Goal: Task Accomplishment & Management: Manage account settings

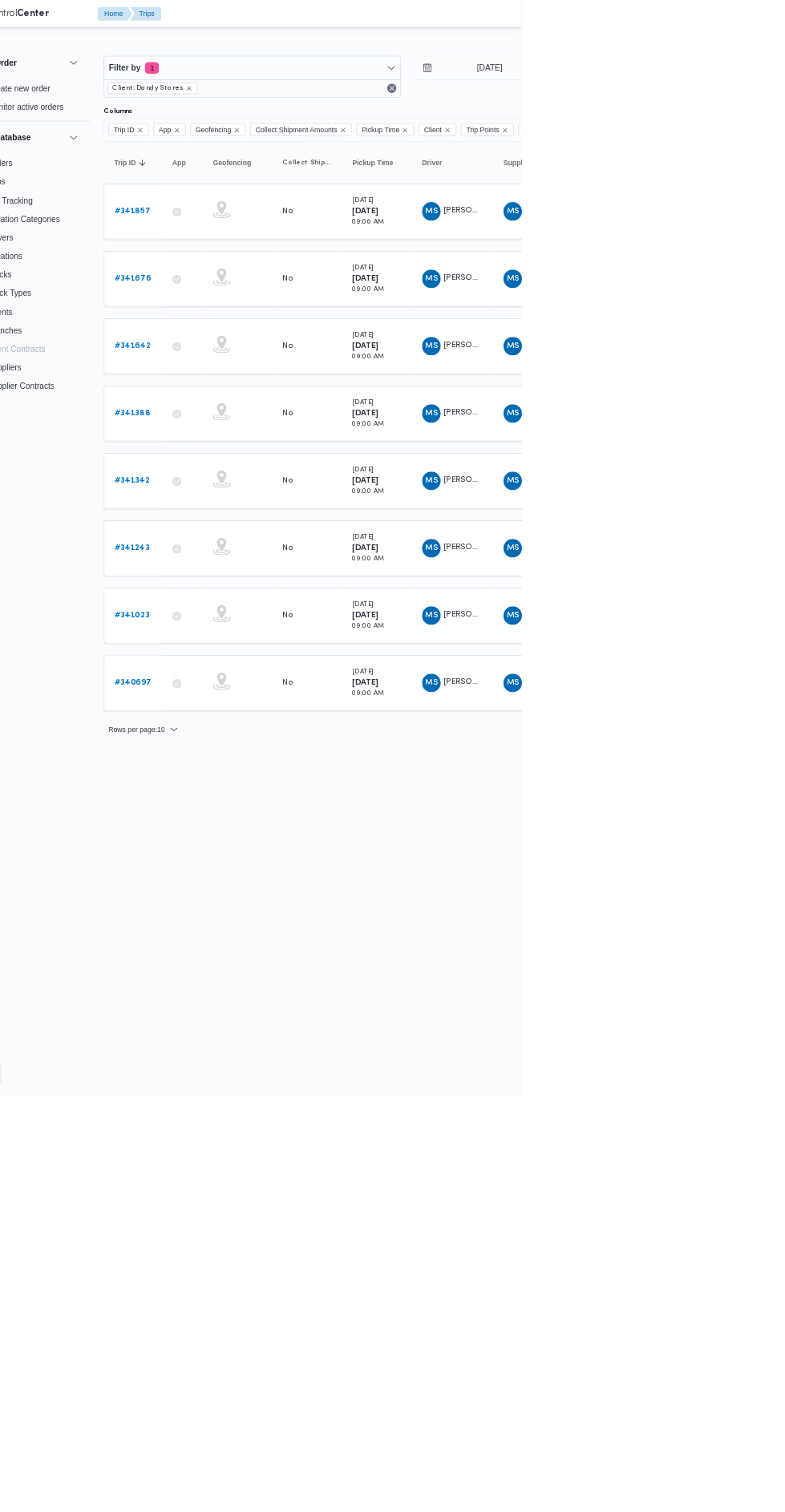
type input "[DATE]"
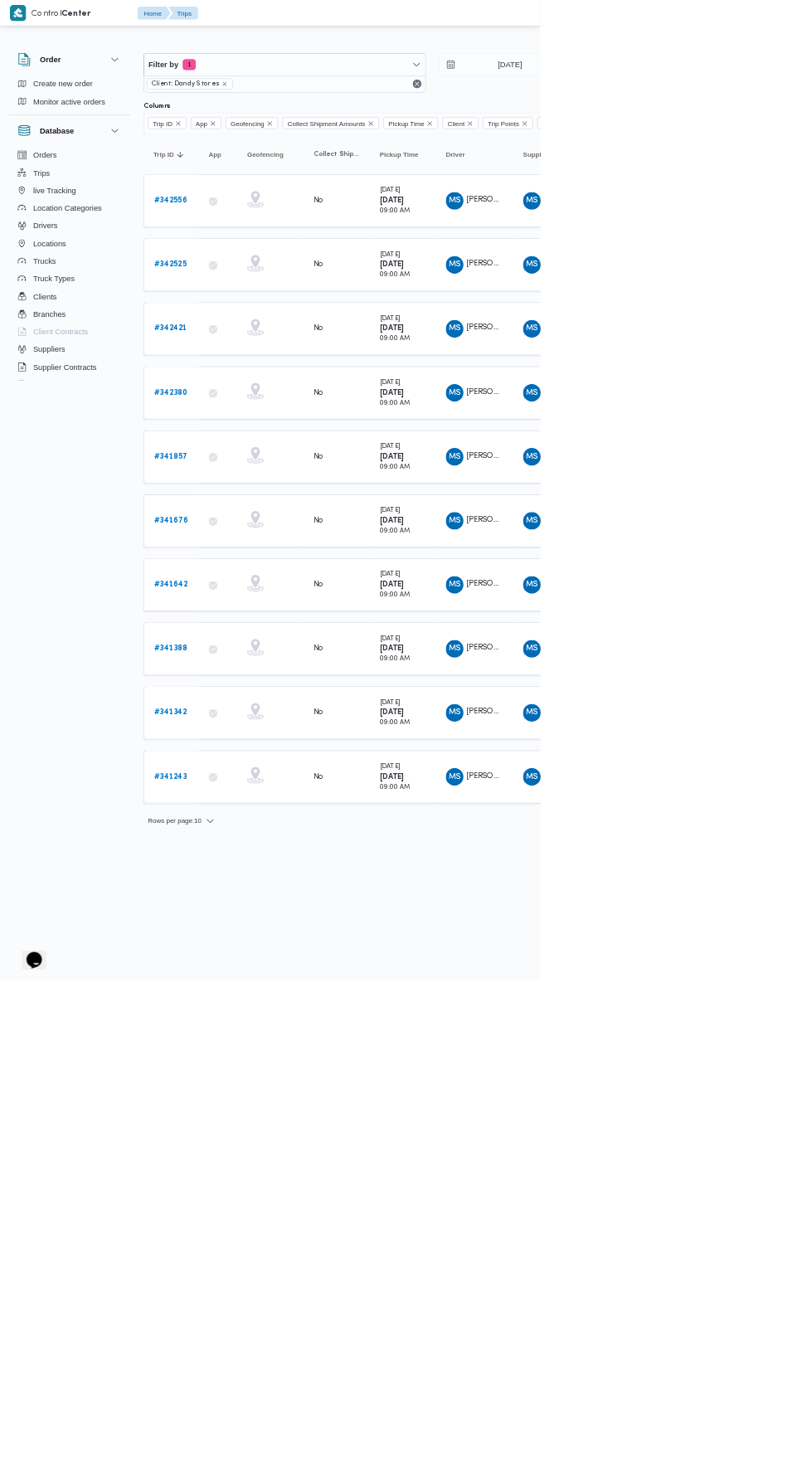
click at [256, 395] on b "# 342525" at bounding box center [256, 397] width 49 height 11
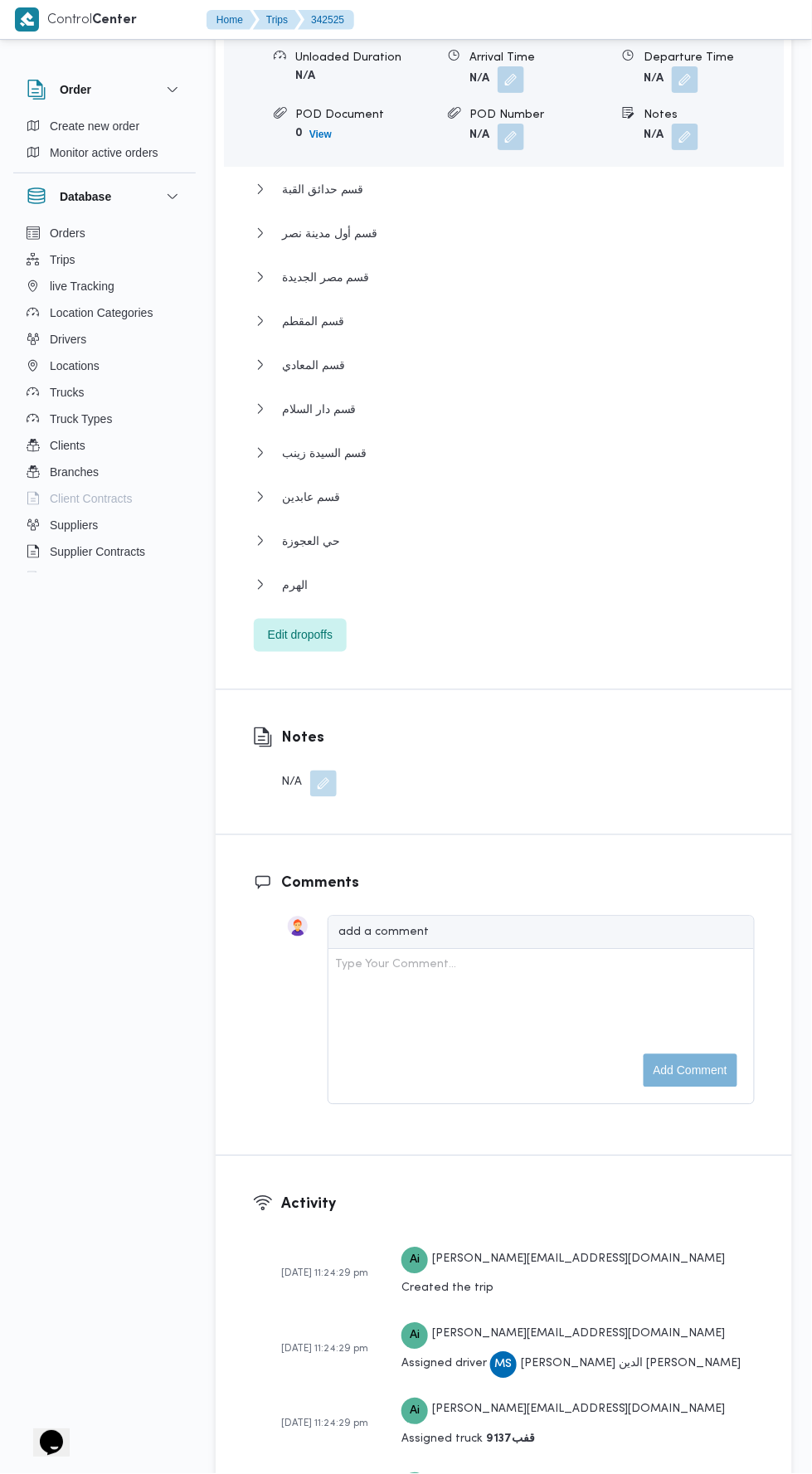
scroll to position [2475, 0]
click at [602, 575] on button "الهرم" at bounding box center [504, 584] width 501 height 20
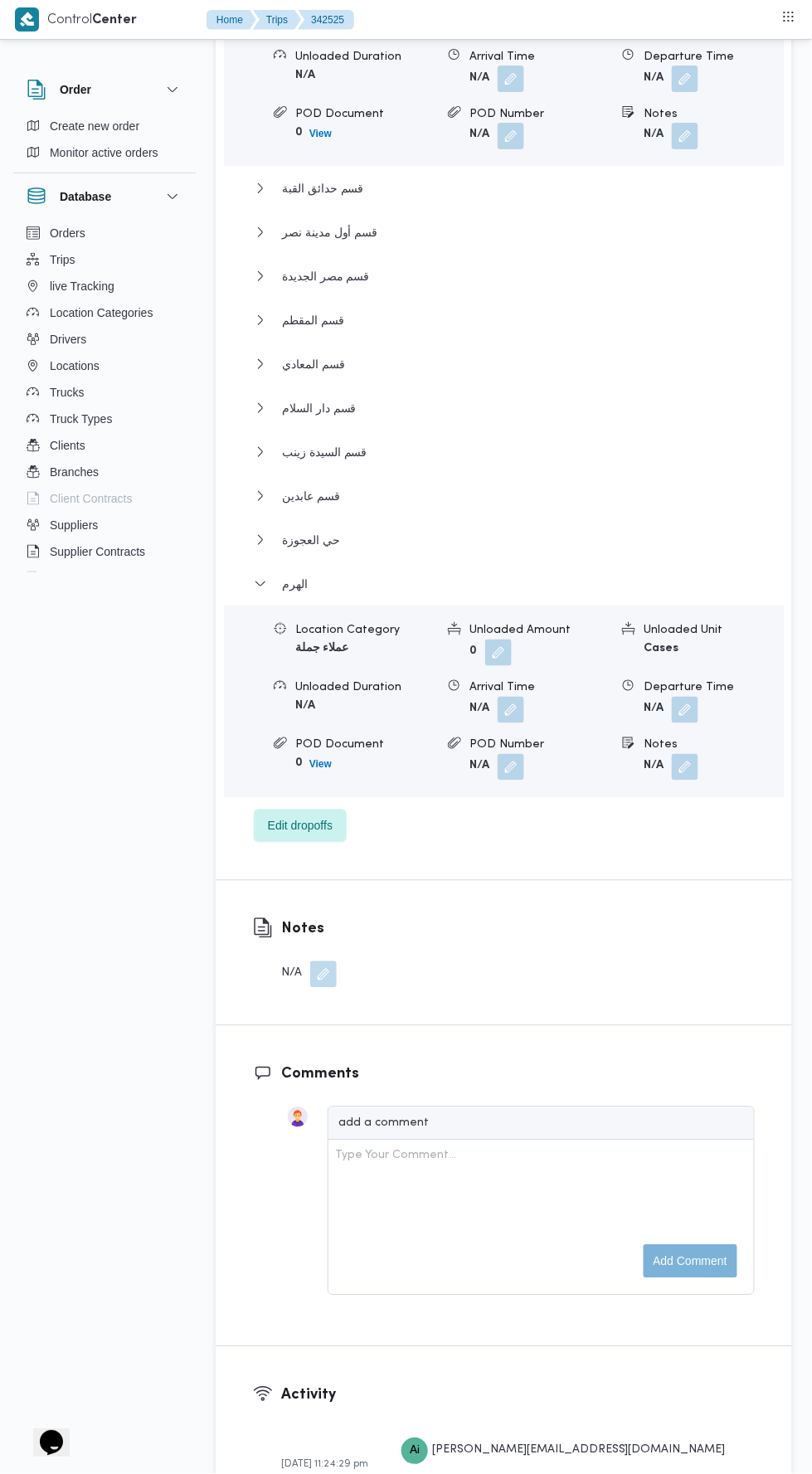
click at [687, 696] on button "button" at bounding box center [685, 709] width 27 height 27
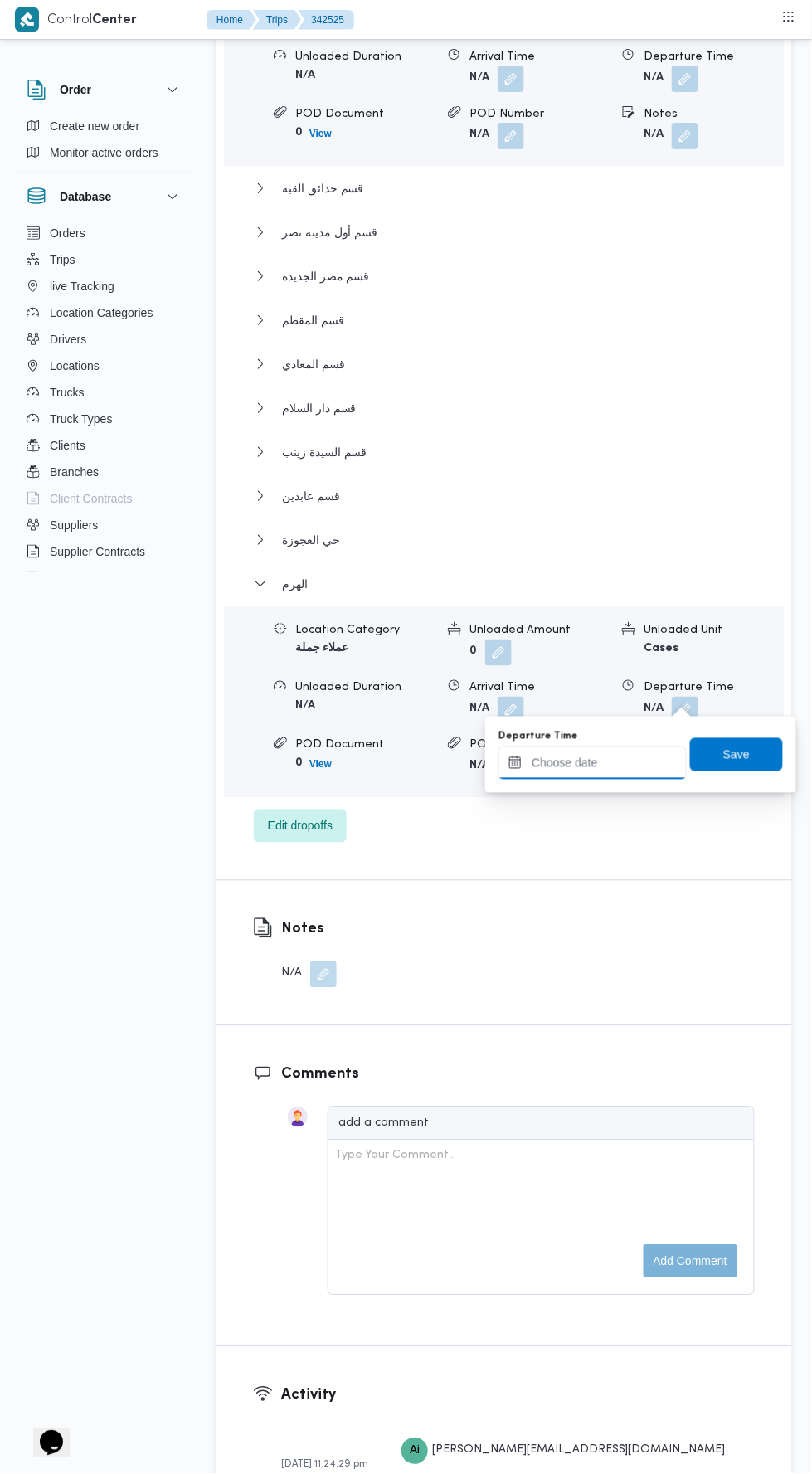
click at [634, 761] on input "Departure Time" at bounding box center [592, 763] width 189 height 34
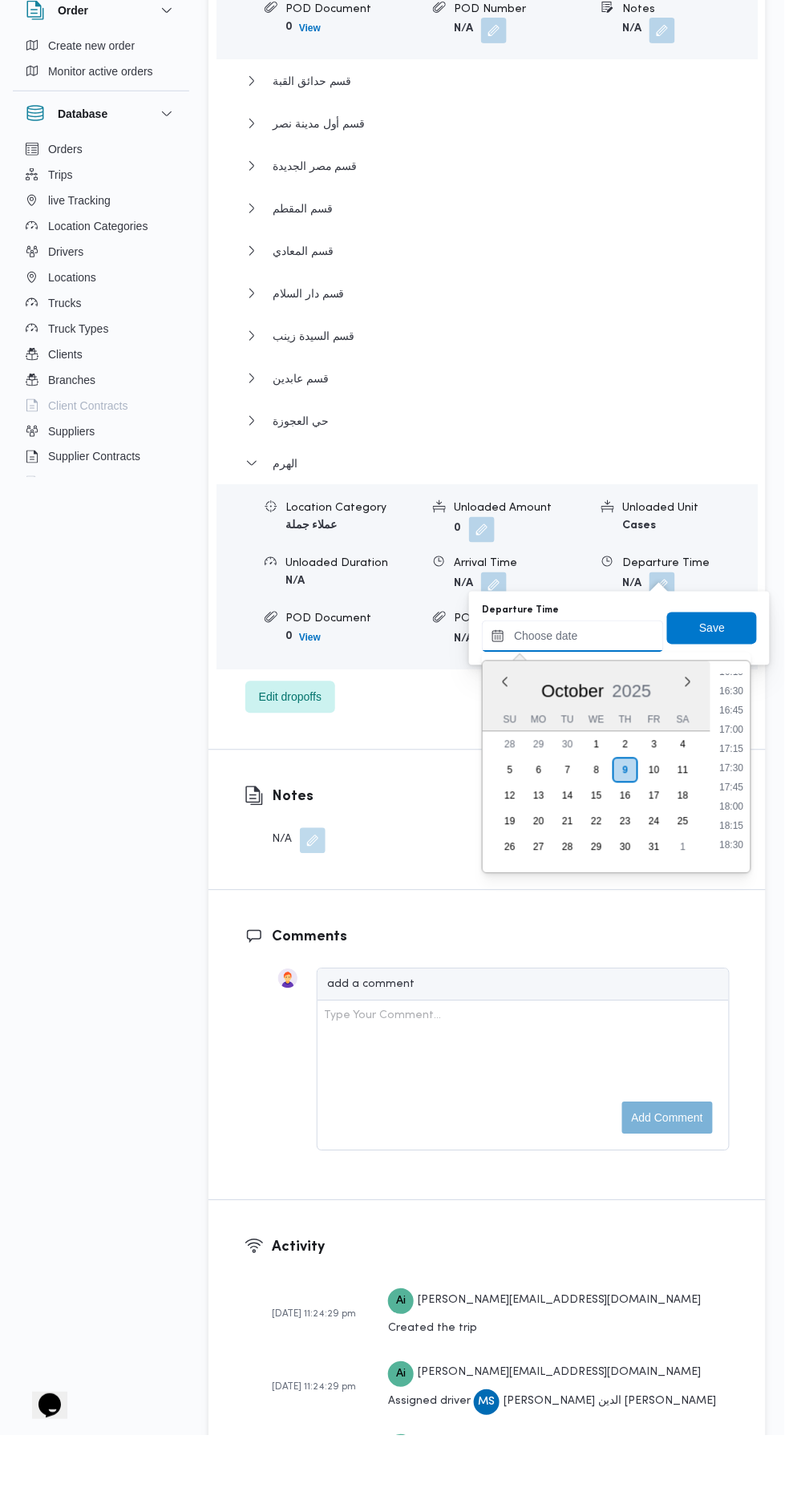
scroll to position [1246, 0]
click at [730, 801] on li "16:45" at bounding box center [732, 800] width 37 height 16
type input "[DATE] 16:45"
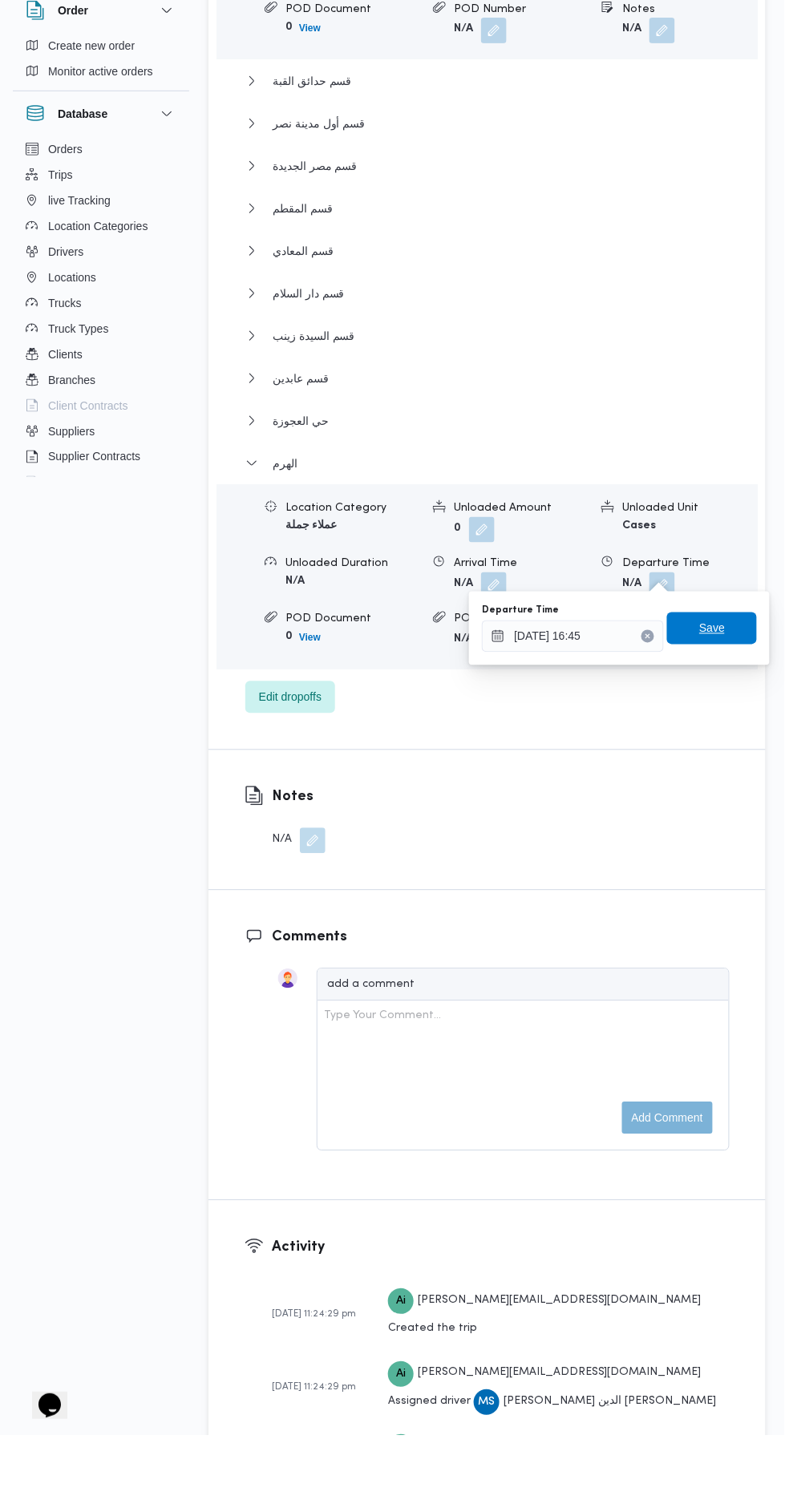
click at [731, 700] on span "Save" at bounding box center [711, 705] width 90 height 32
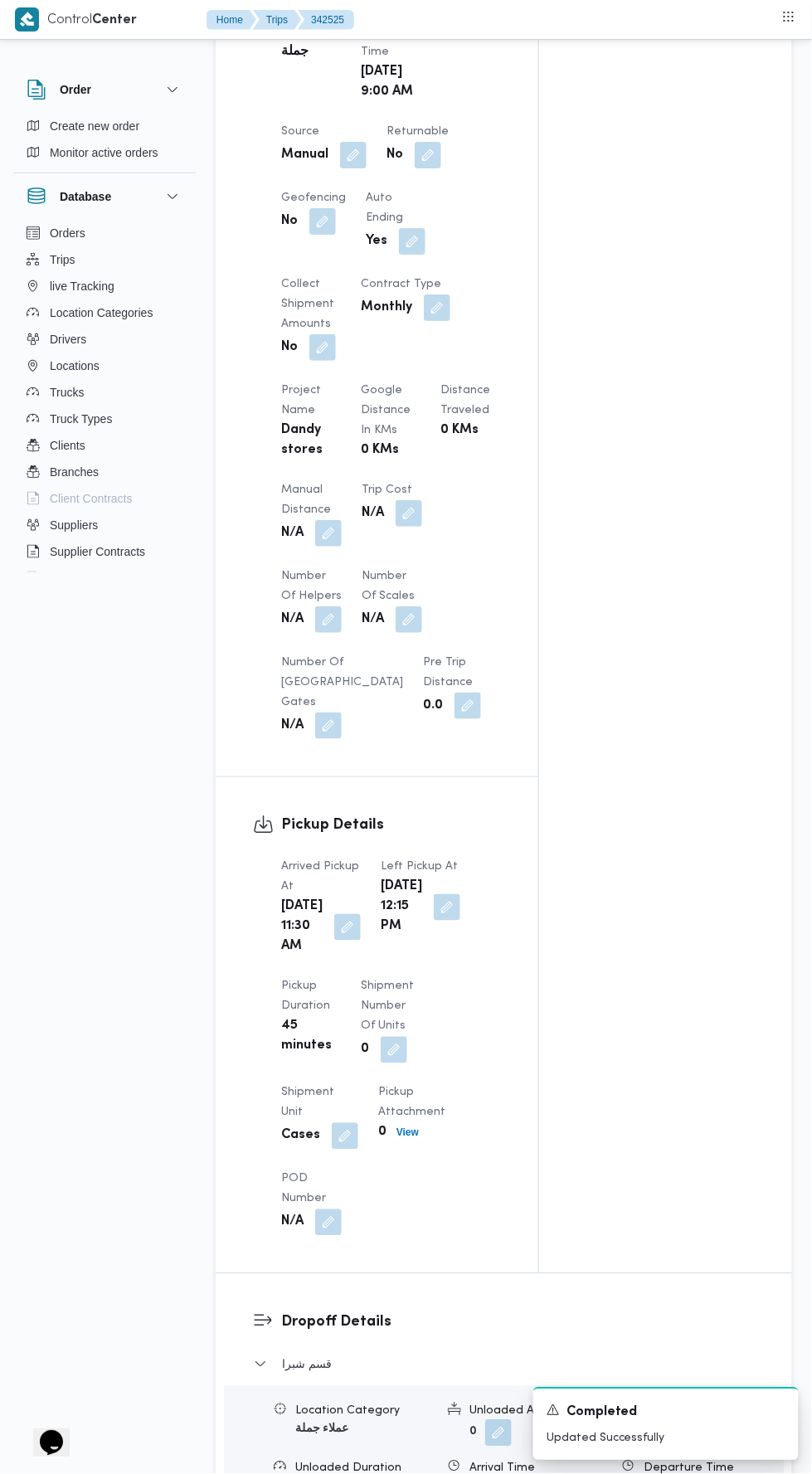
scroll to position [1030, 0]
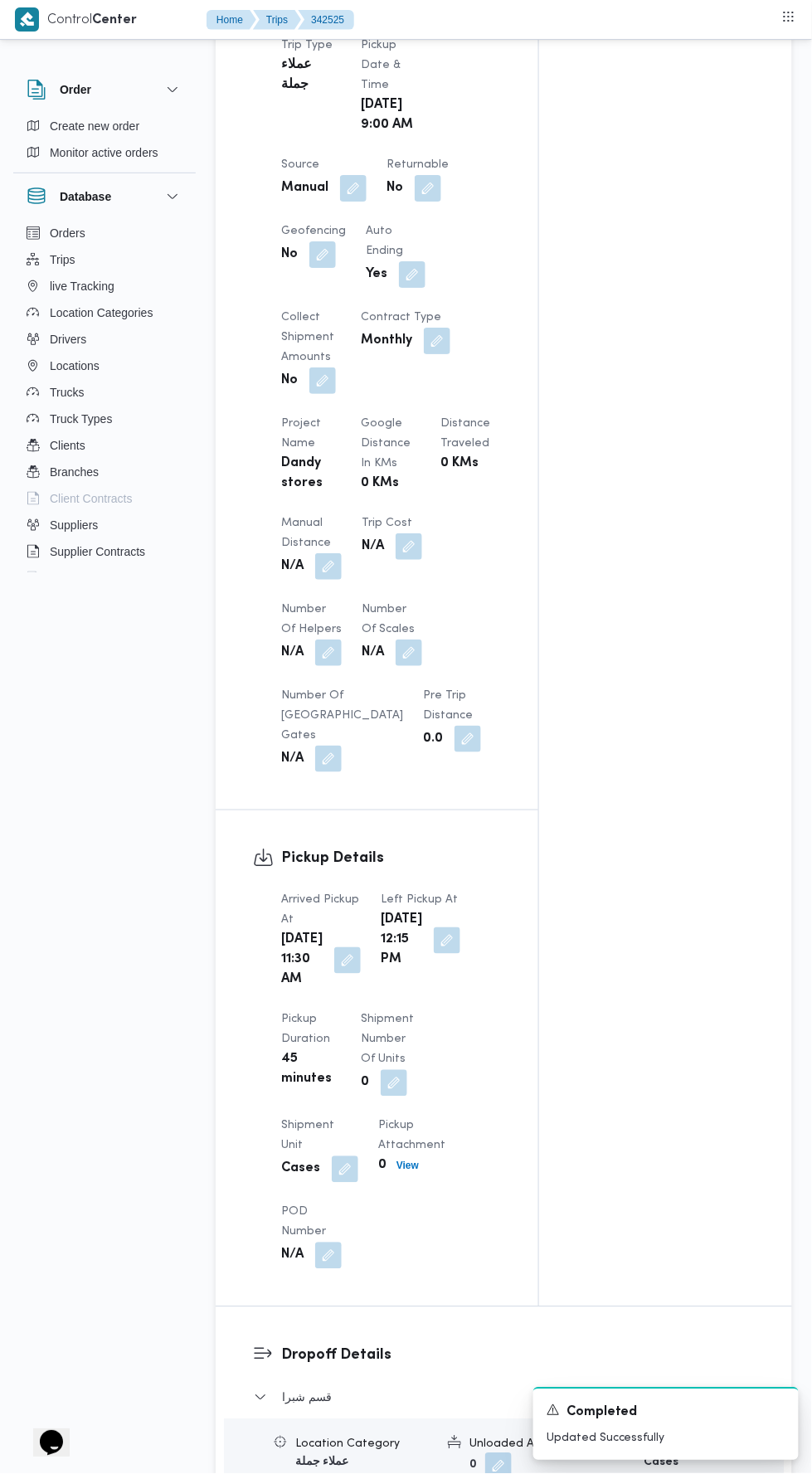
click at [335, 553] on button "button" at bounding box center [328, 566] width 27 height 27
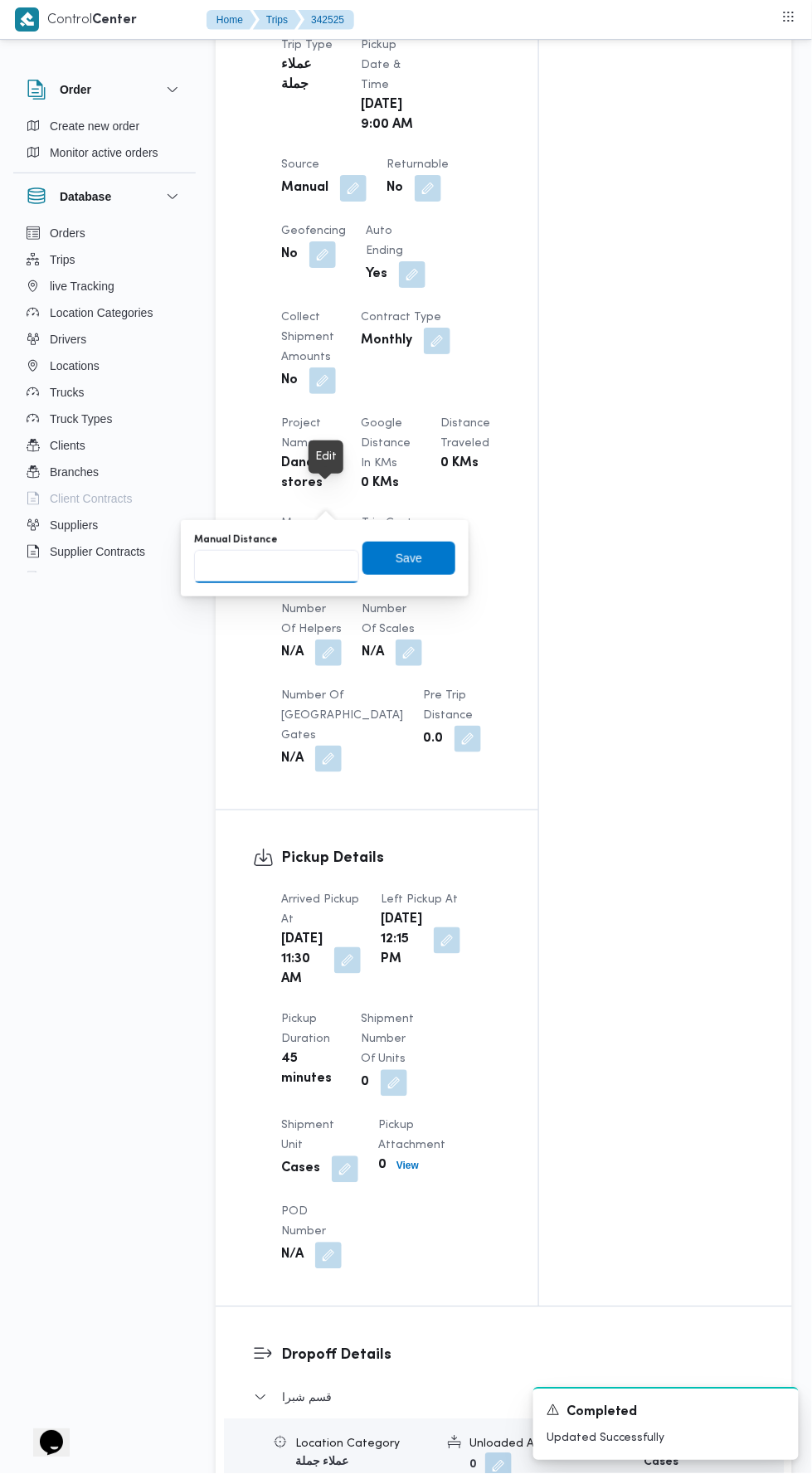
click at [332, 565] on input "Manual Distance" at bounding box center [276, 566] width 165 height 34
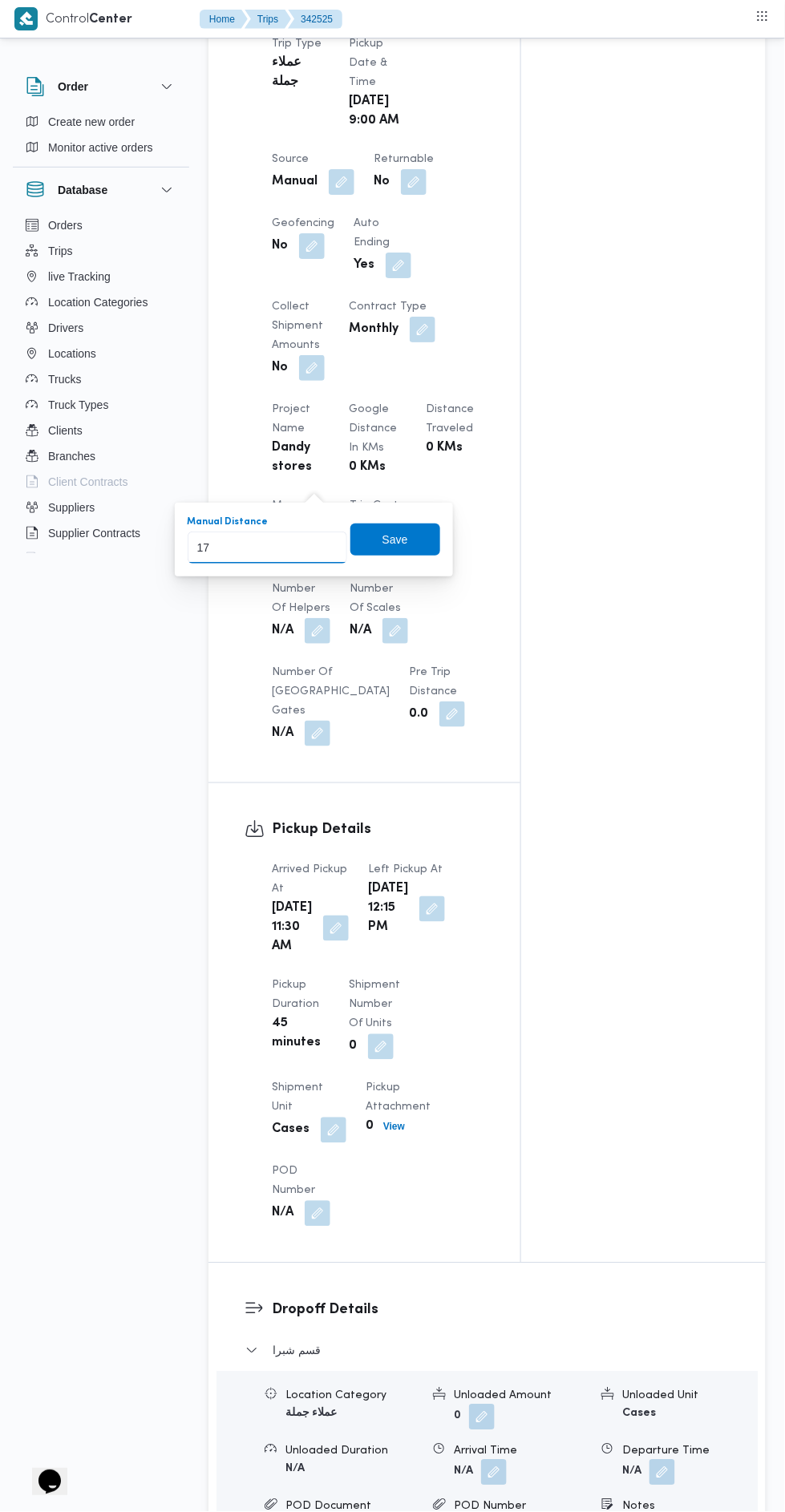
type input "170"
click at [408, 538] on span "Save" at bounding box center [394, 540] width 26 height 19
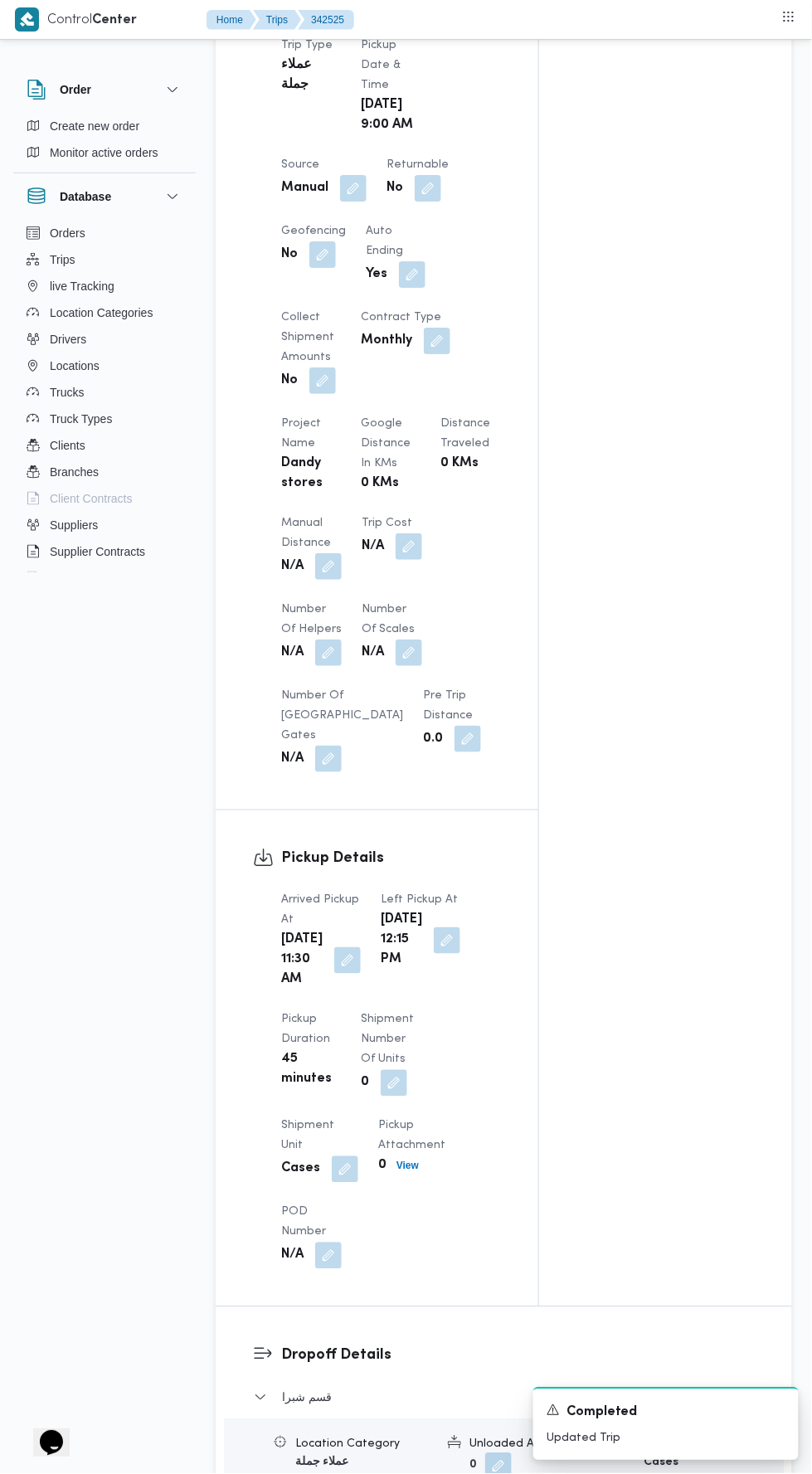
scroll to position [0, 0]
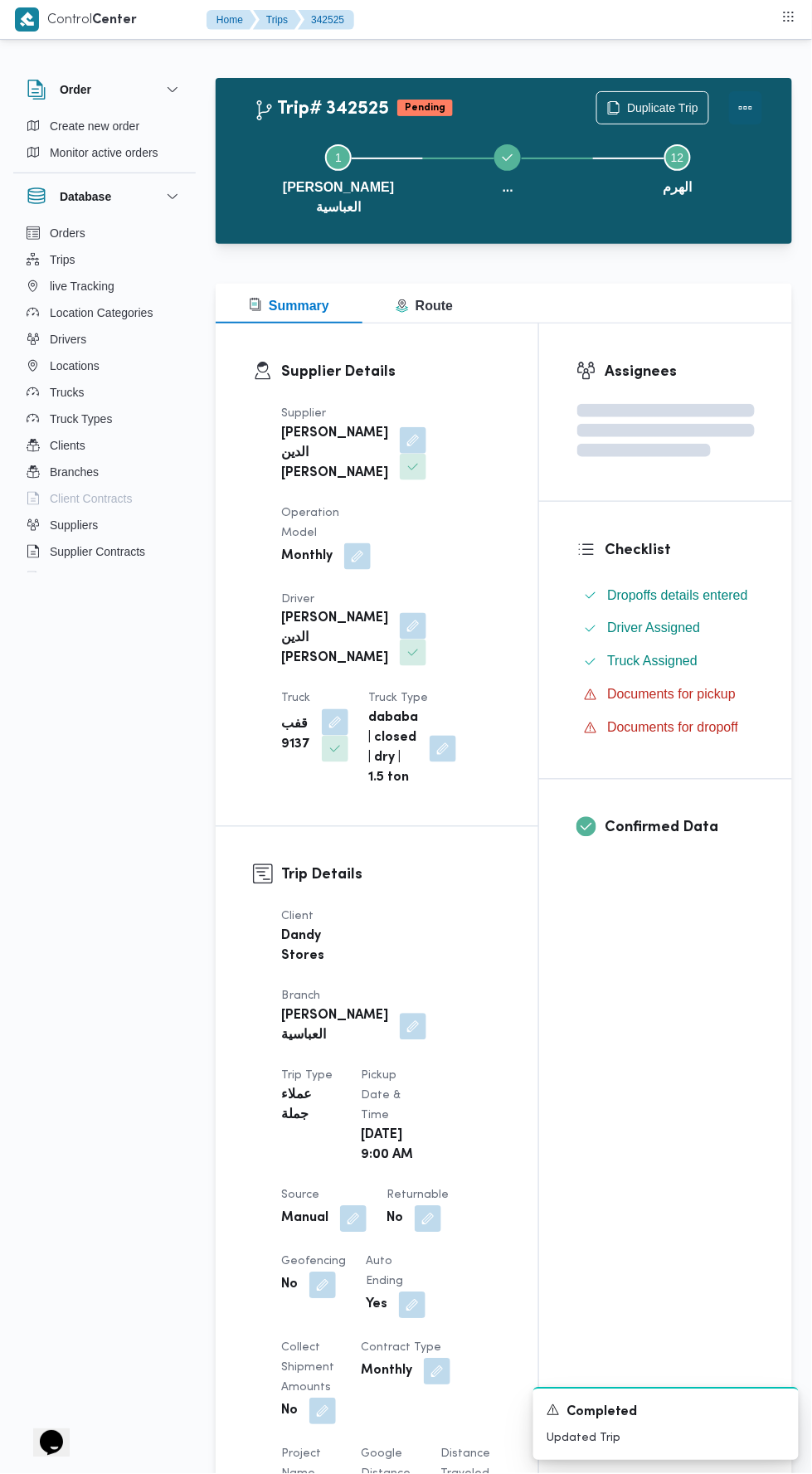
click at [758, 98] on button "Actions" at bounding box center [746, 108] width 34 height 34
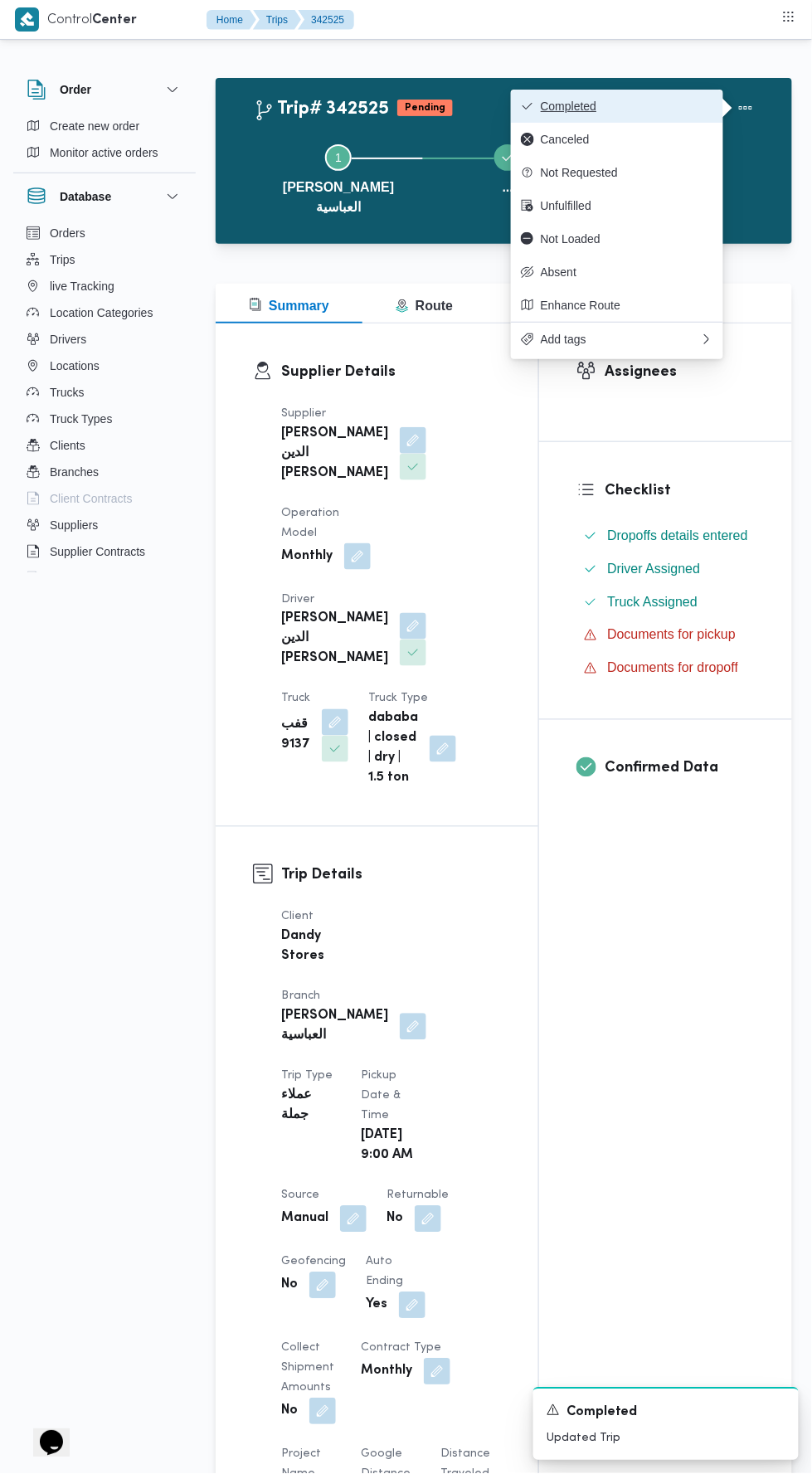
click at [684, 98] on button "Completed" at bounding box center [616, 107] width 212 height 34
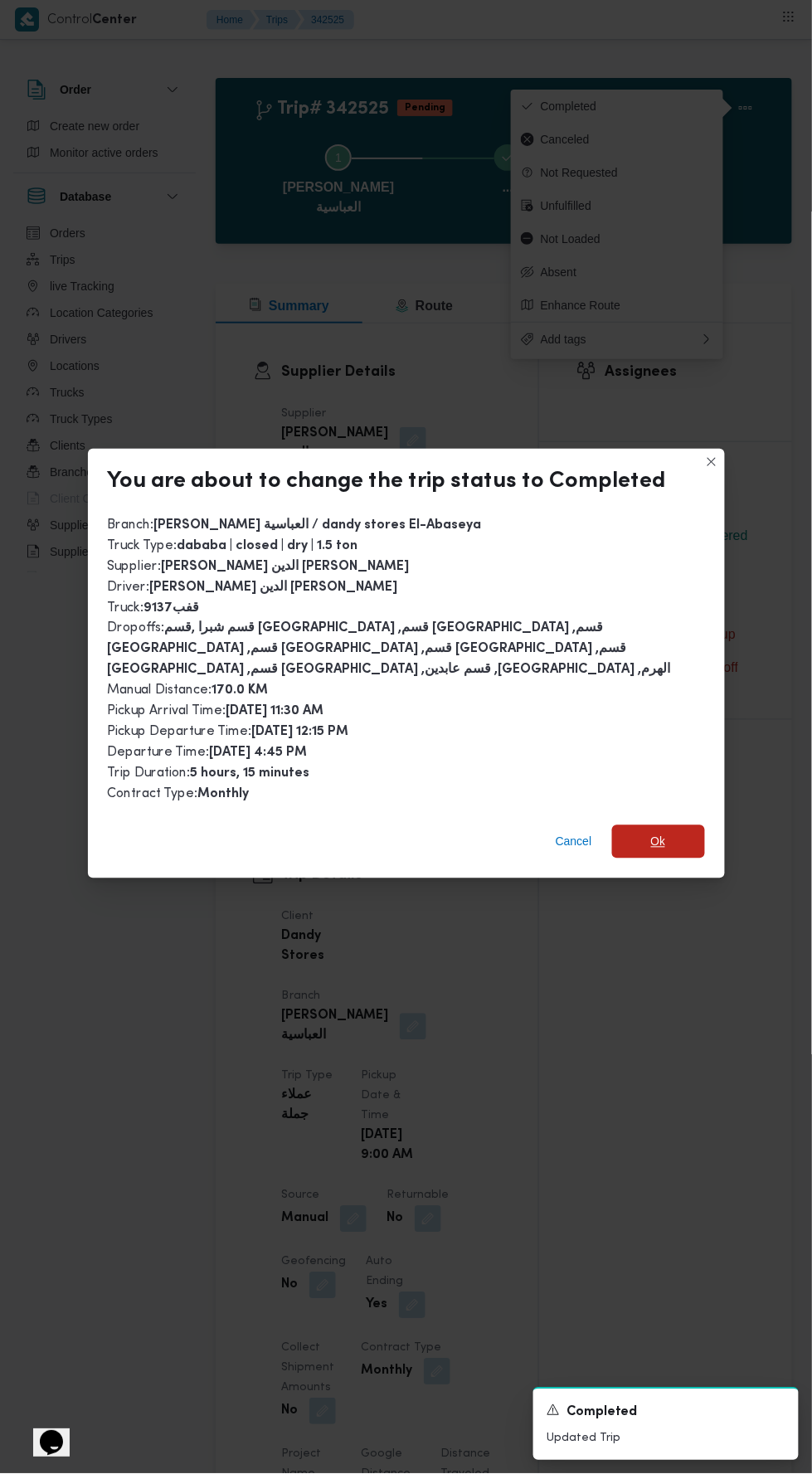
click at [658, 832] on span "Ok" at bounding box center [658, 842] width 15 height 20
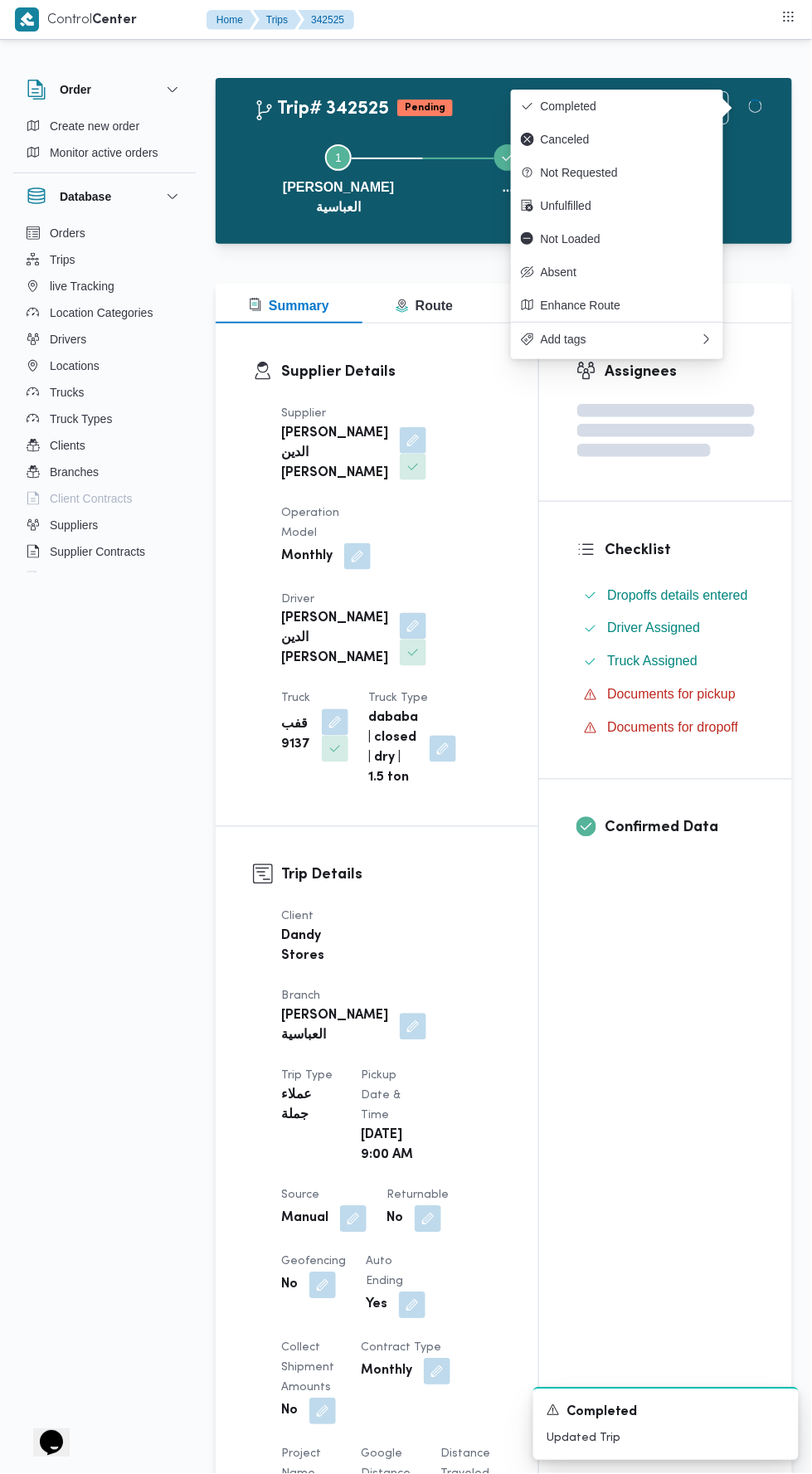
click at [613, 1087] on div "Assignees Checklist Dropoffs details entered Driver Assigned Truck Assigned Doc…" at bounding box center [666, 1330] width 253 height 2013
